Goal: Transaction & Acquisition: Purchase product/service

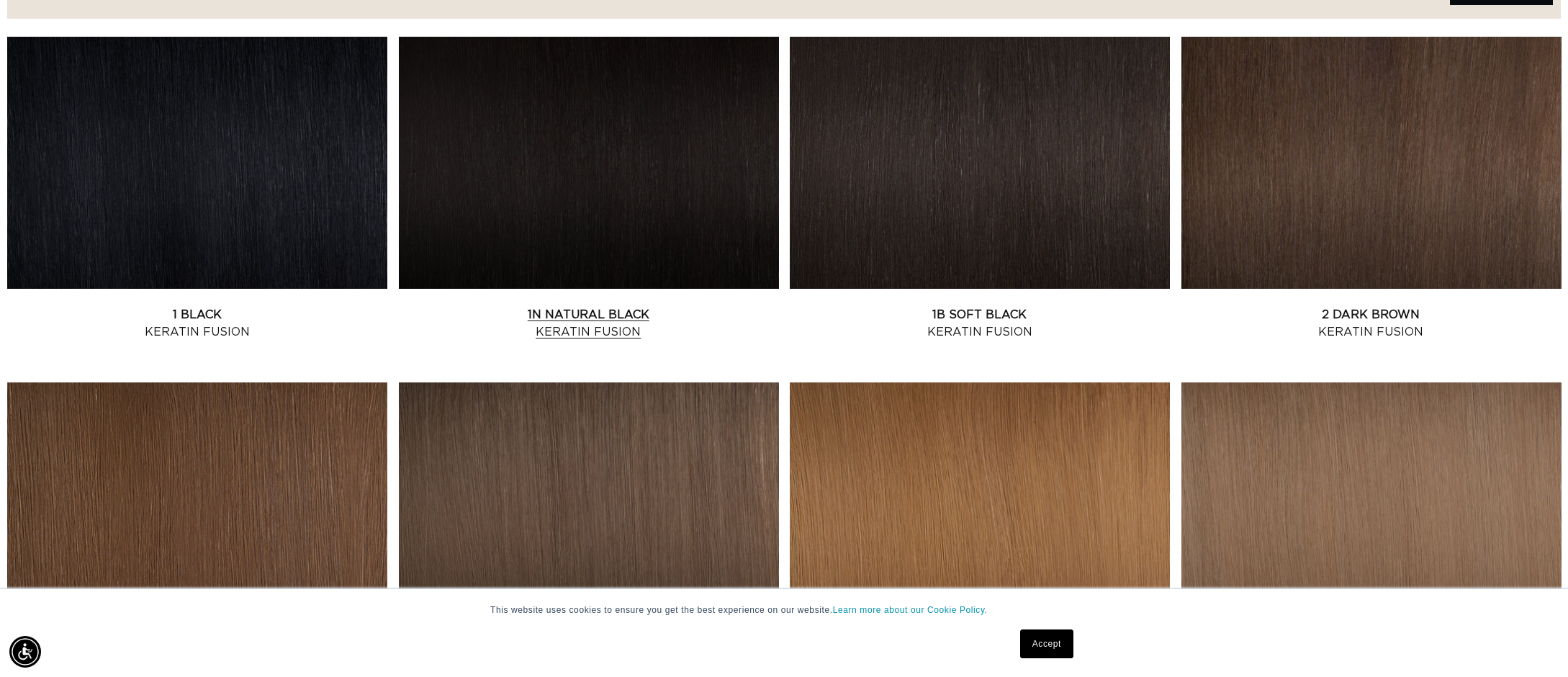
scroll to position [0, 1280]
click at [631, 328] on link "1N Natural Black Keratin Fusion" at bounding box center [589, 323] width 380 height 34
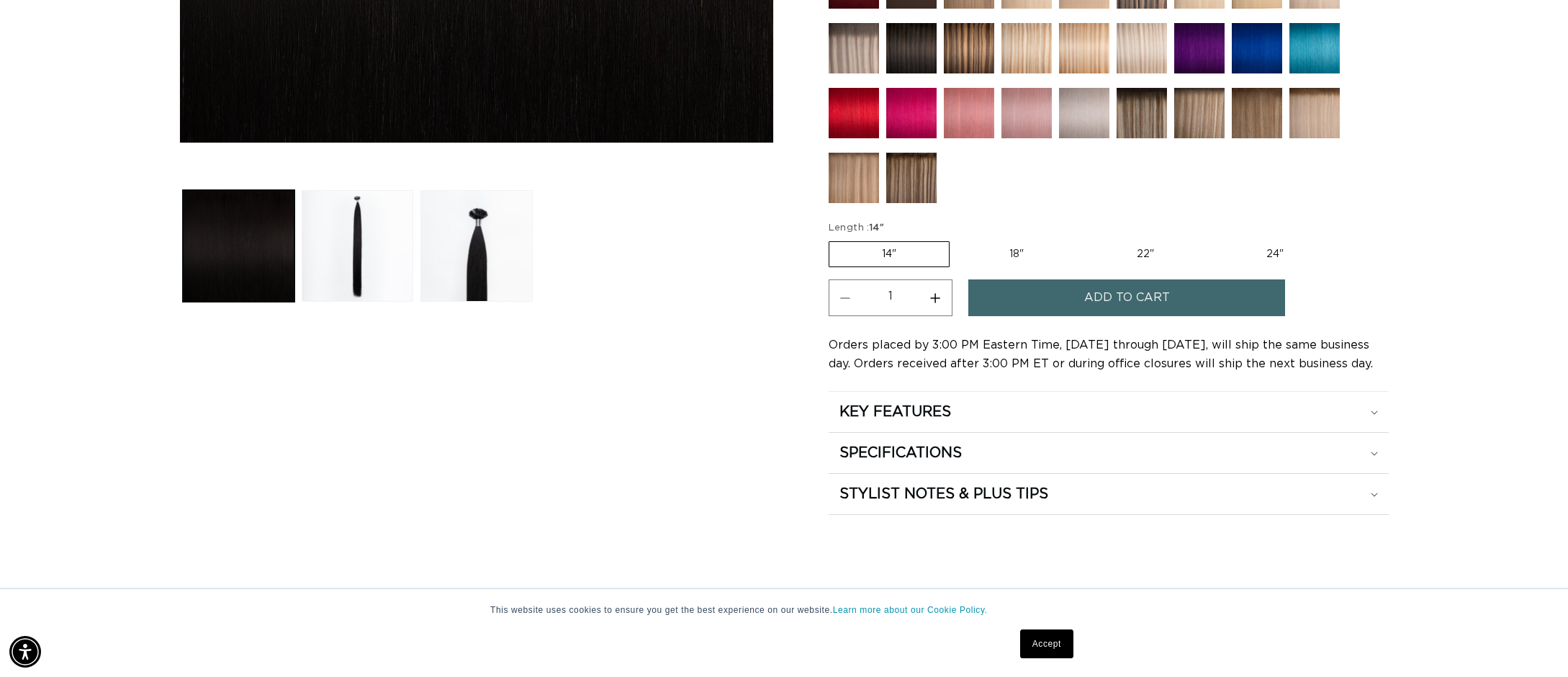
scroll to position [614, 0]
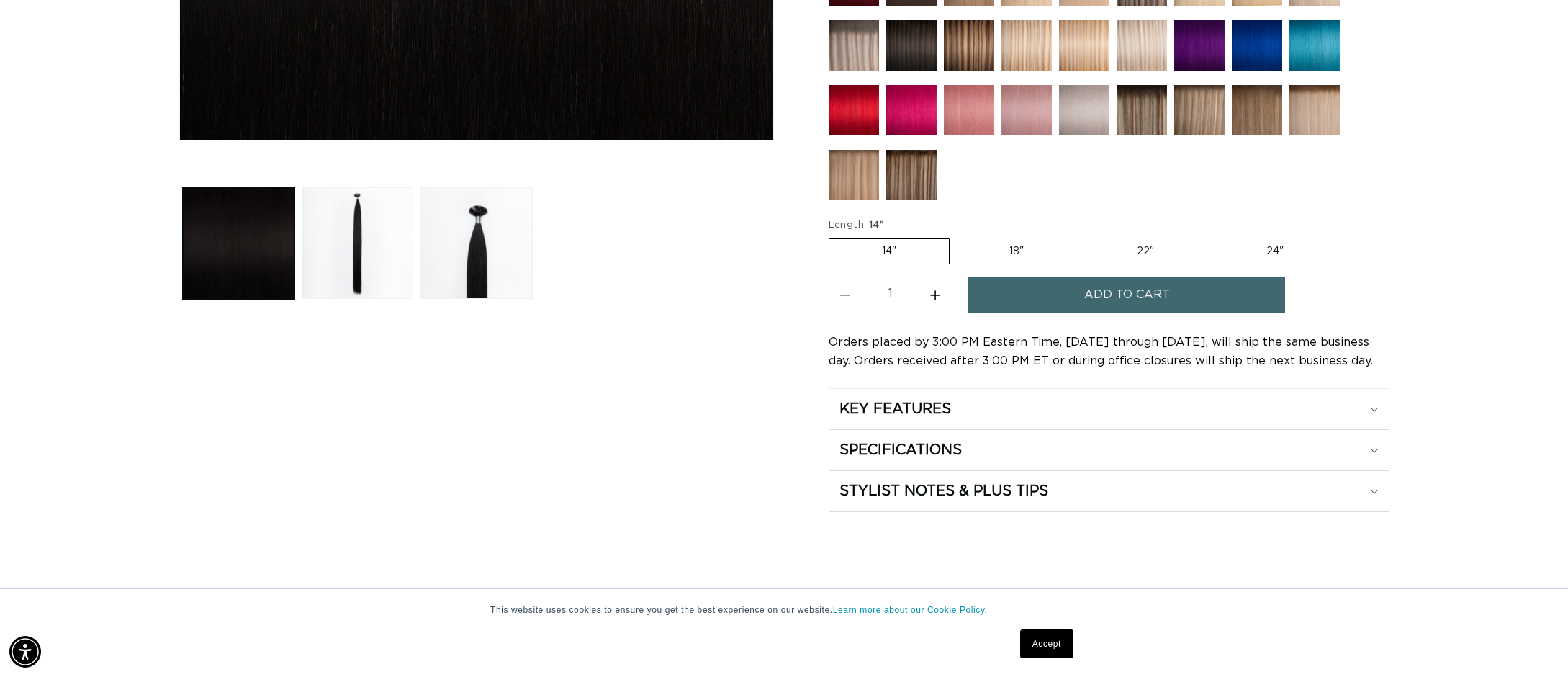
click at [1011, 245] on label "18" Variant sold out or unavailable" at bounding box center [1017, 251] width 120 height 25
click at [958, 236] on input "18" Variant sold out or unavailable" at bounding box center [957, 236] width 1 height 1
radio input "true"
